Goal: Task Accomplishment & Management: Manage account settings

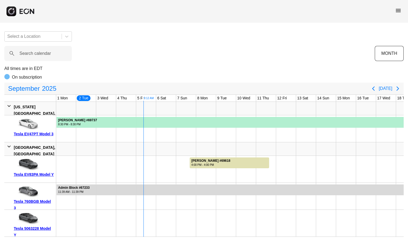
click at [398, 9] on span "menu" at bounding box center [398, 10] width 6 height 6
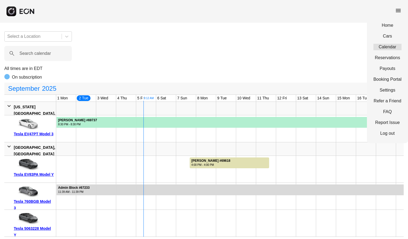
click at [392, 47] on link "Calendar" at bounding box center [387, 47] width 28 height 6
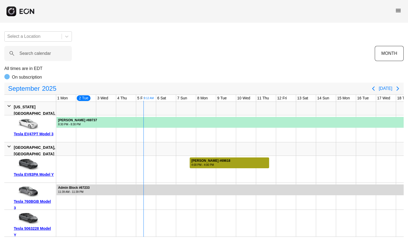
click at [231, 160] on div "[PERSON_NAME] #69618 4:00 PM - 4:00 PM" at bounding box center [211, 162] width 42 height 11
click at [222, 164] on div "4:00 PM - 4:00 PM" at bounding box center [210, 165] width 39 height 4
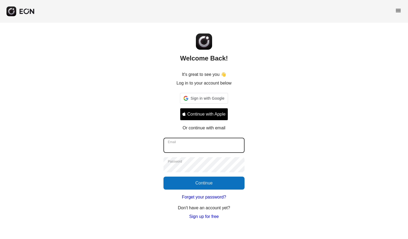
click at [206, 148] on input "Email" at bounding box center [203, 145] width 81 height 15
type input "**********"
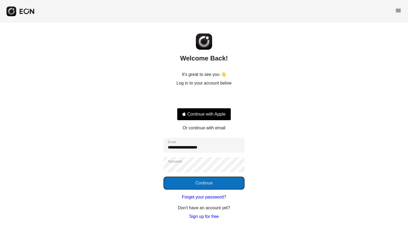
click at [203, 187] on button "Continue" at bounding box center [203, 183] width 81 height 13
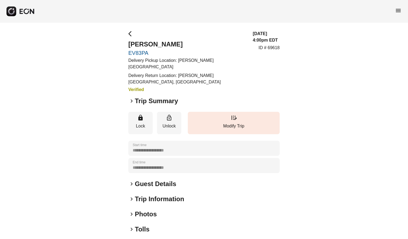
click at [132, 100] on span "keyboard_arrow_right" at bounding box center [131, 101] width 6 height 6
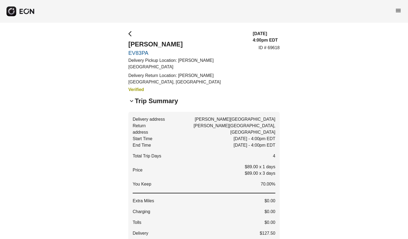
click at [132, 100] on span "keyboard_arrow_down" at bounding box center [131, 101] width 6 height 6
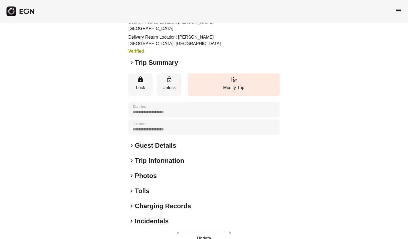
scroll to position [46, 0]
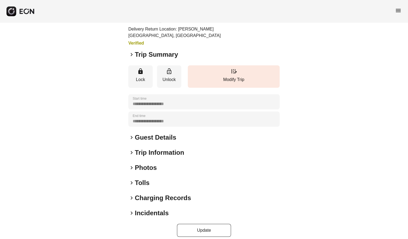
click at [131, 137] on span "keyboard_arrow_right" at bounding box center [131, 137] width 6 height 6
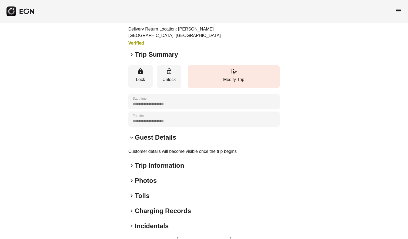
click at [132, 137] on span "keyboard_arrow_down" at bounding box center [131, 137] width 6 height 6
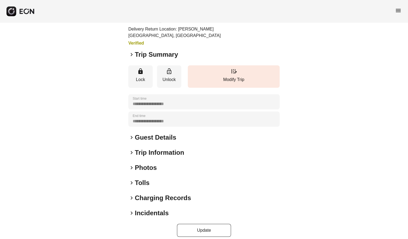
click at [132, 137] on span "keyboard_arrow_right" at bounding box center [131, 137] width 6 height 6
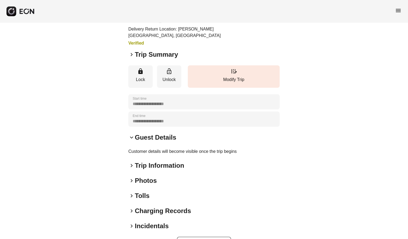
click at [132, 137] on span "keyboard_arrow_down" at bounding box center [131, 137] width 6 height 6
